Goal: Information Seeking & Learning: Learn about a topic

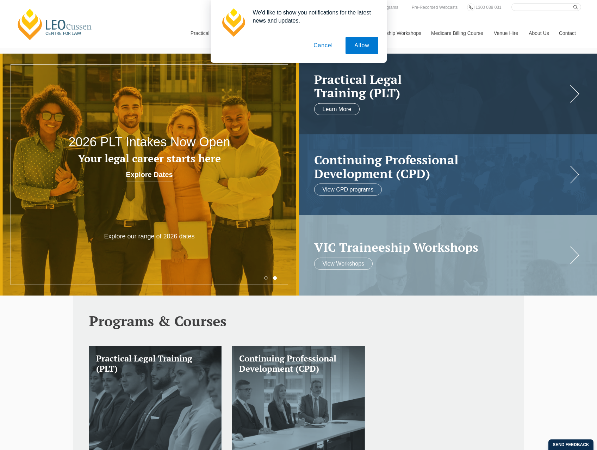
click at [322, 47] on button "Cancel" at bounding box center [323, 46] width 37 height 18
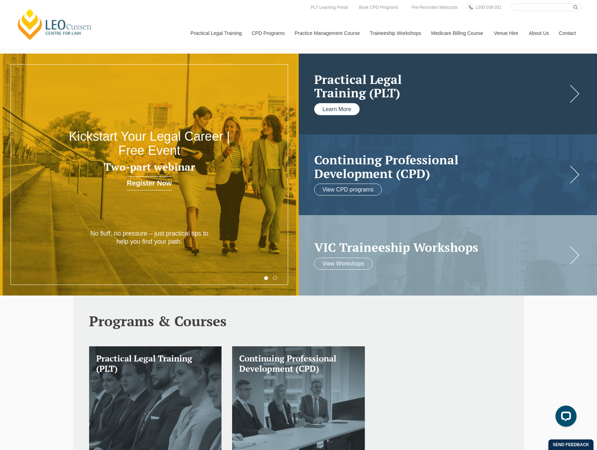
click at [349, 110] on link "Learn More" at bounding box center [337, 109] width 46 height 12
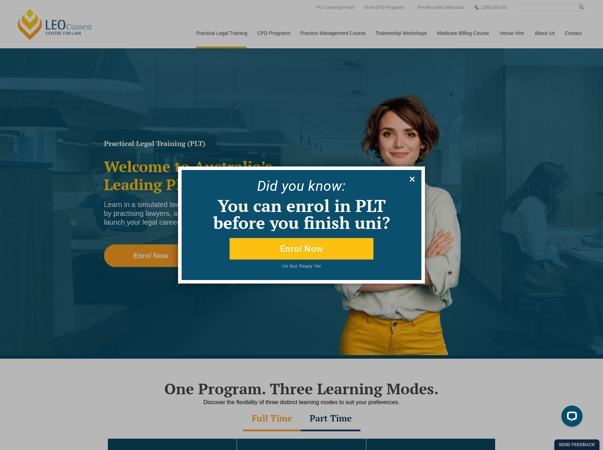
click at [413, 179] on icon at bounding box center [412, 179] width 8 height 8
